Goal: Task Accomplishment & Management: Use online tool/utility

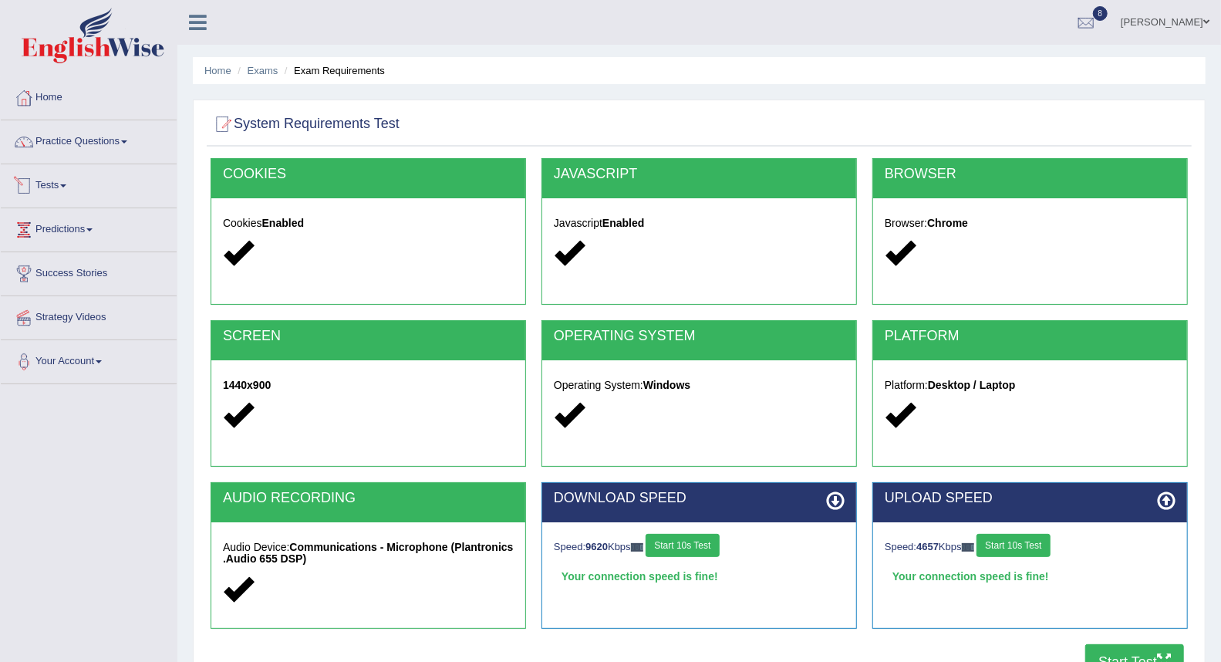
click at [59, 186] on link "Tests" at bounding box center [89, 183] width 176 height 39
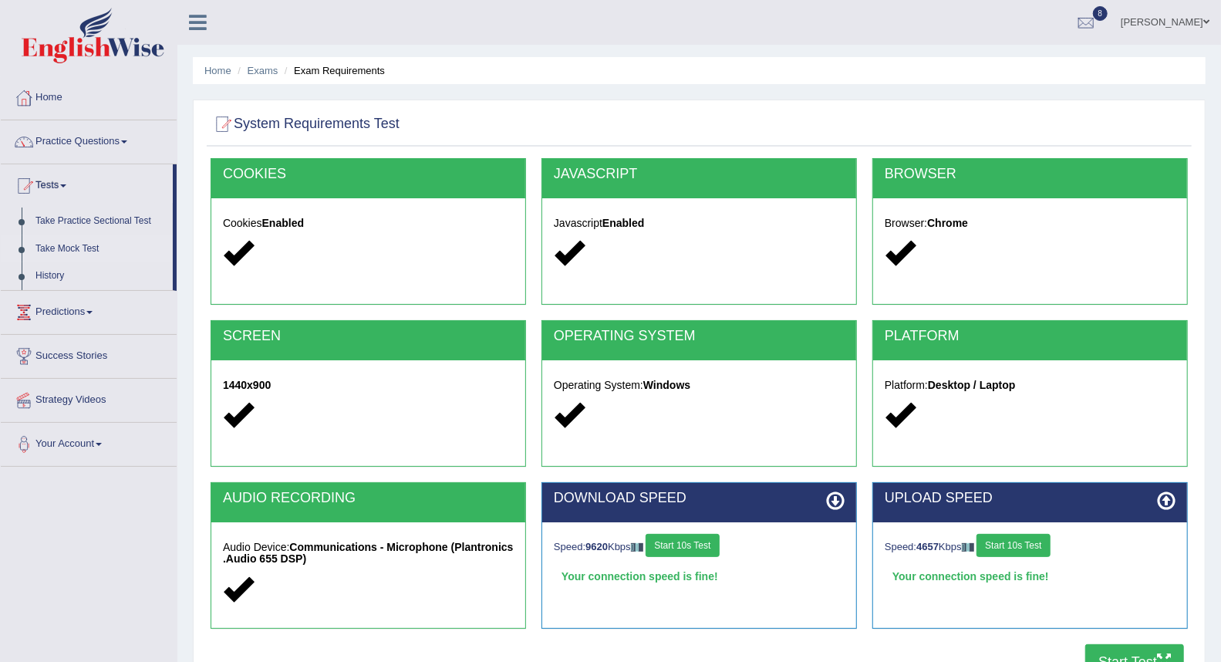
click at [66, 249] on link "Take Mock Test" at bounding box center [101, 249] width 144 height 28
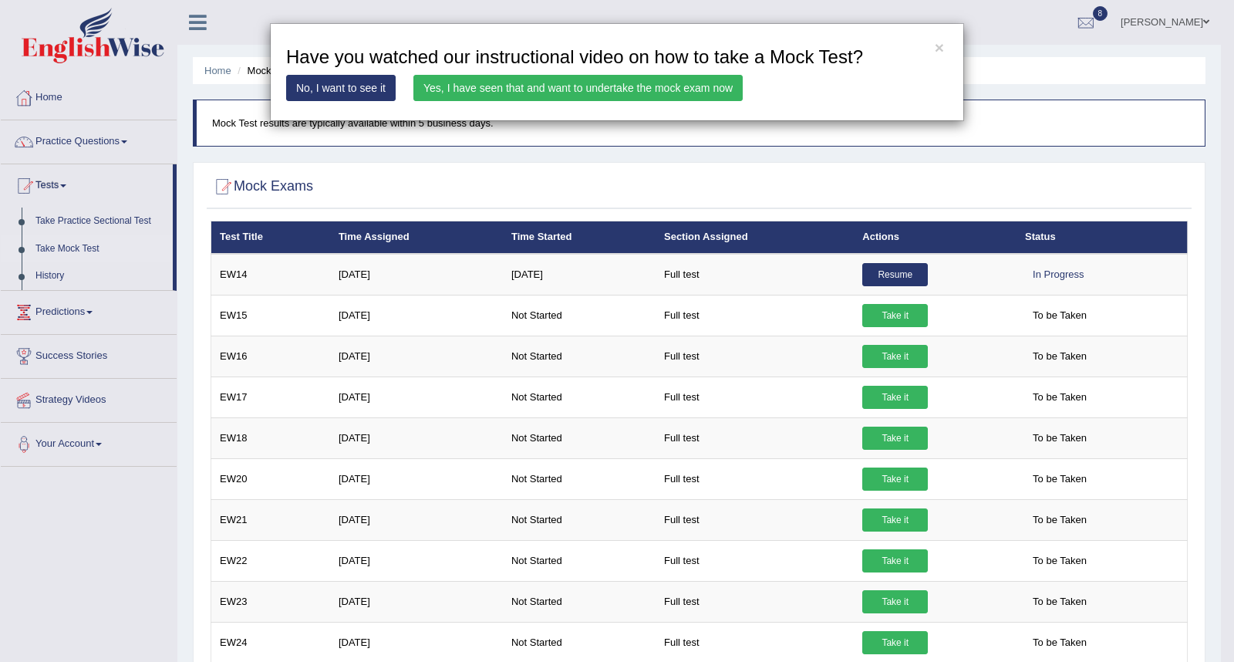
click at [598, 86] on link "Yes, I have seen that and want to undertake the mock exam now" at bounding box center [577, 88] width 329 height 26
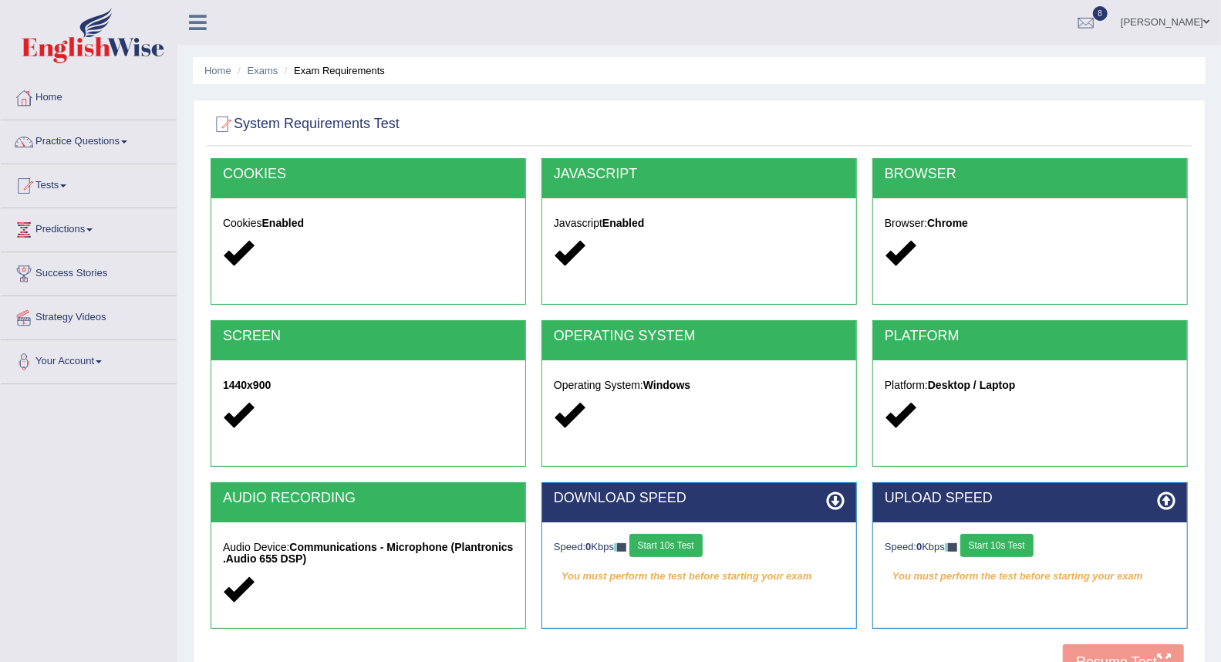
click at [685, 536] on button "Start 10s Test" at bounding box center [665, 545] width 73 height 23
click at [997, 538] on button "Start 10s Test" at bounding box center [996, 545] width 73 height 23
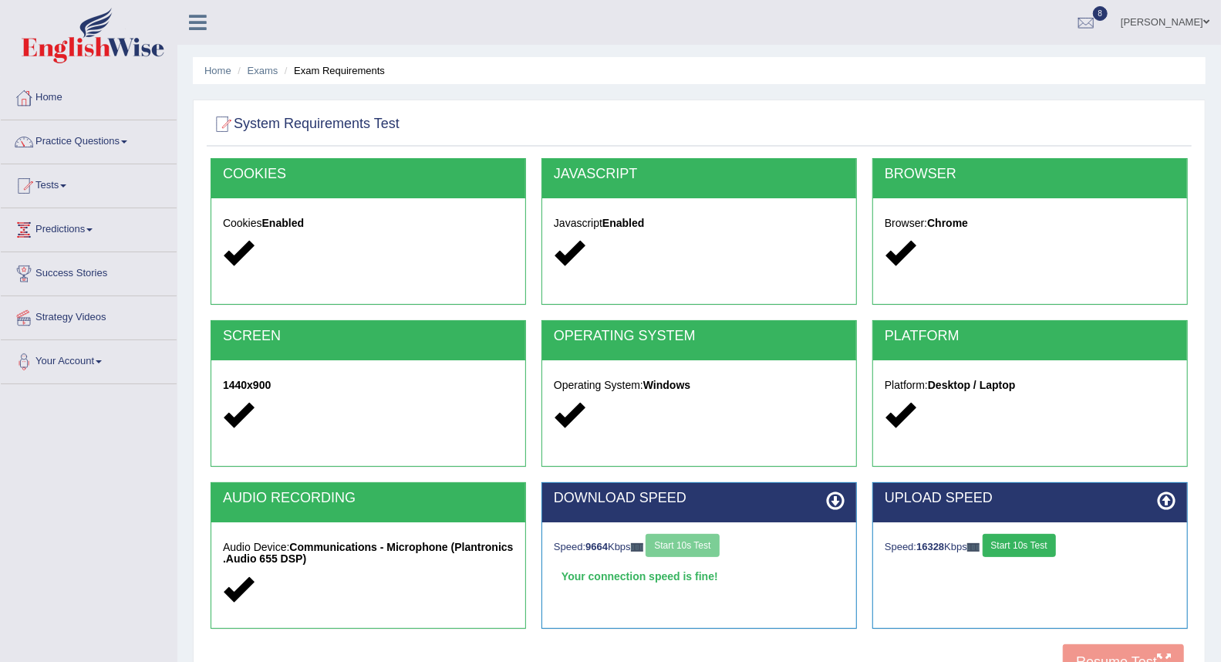
click at [1000, 541] on button "Start 10s Test" at bounding box center [1018, 545] width 73 height 23
click at [996, 543] on button "Start 10s Test" at bounding box center [1012, 545] width 73 height 23
click at [1009, 552] on button "Start 10s Test" at bounding box center [1012, 545] width 73 height 23
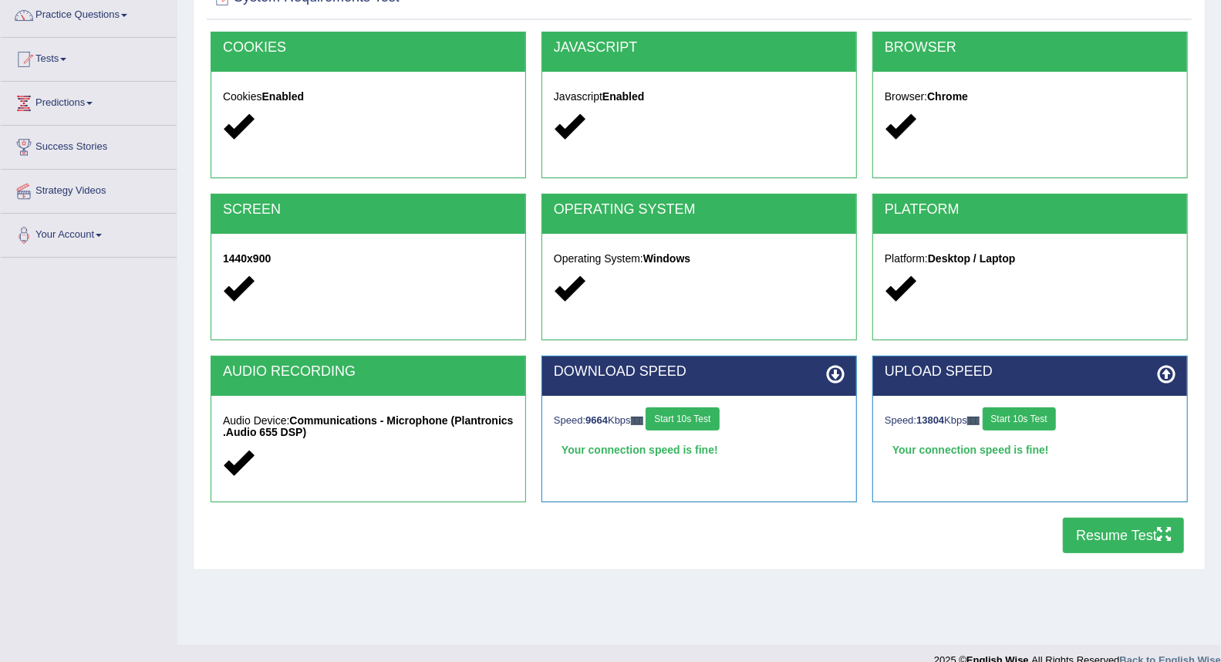
scroll to position [147, 0]
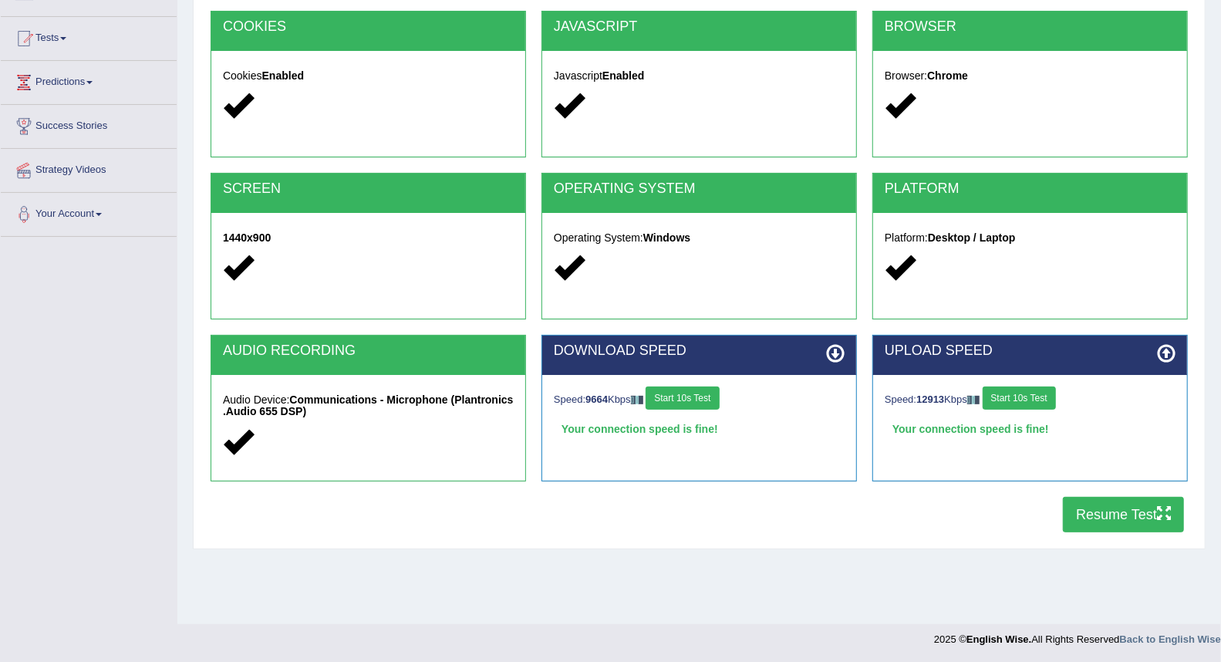
click at [1090, 518] on button "Resume Test" at bounding box center [1123, 514] width 121 height 35
